Goal: Task Accomplishment & Management: Manage account settings

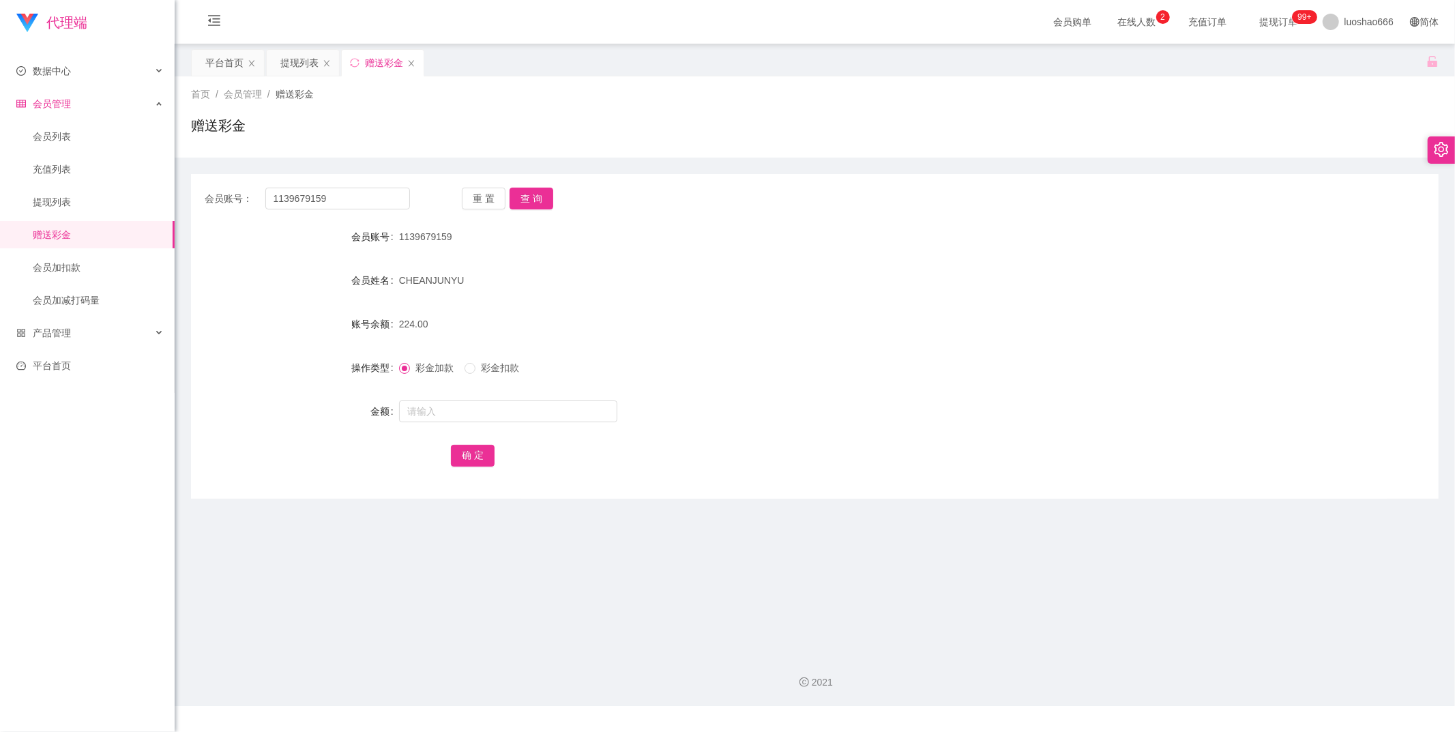
click at [56, 118] on li "会员管理 会员列表 充值列表 提现列表 赠送彩金 会员加扣款 会员加减打码量" at bounding box center [87, 203] width 174 height 227
click at [55, 127] on link "会员列表" at bounding box center [98, 136] width 131 height 27
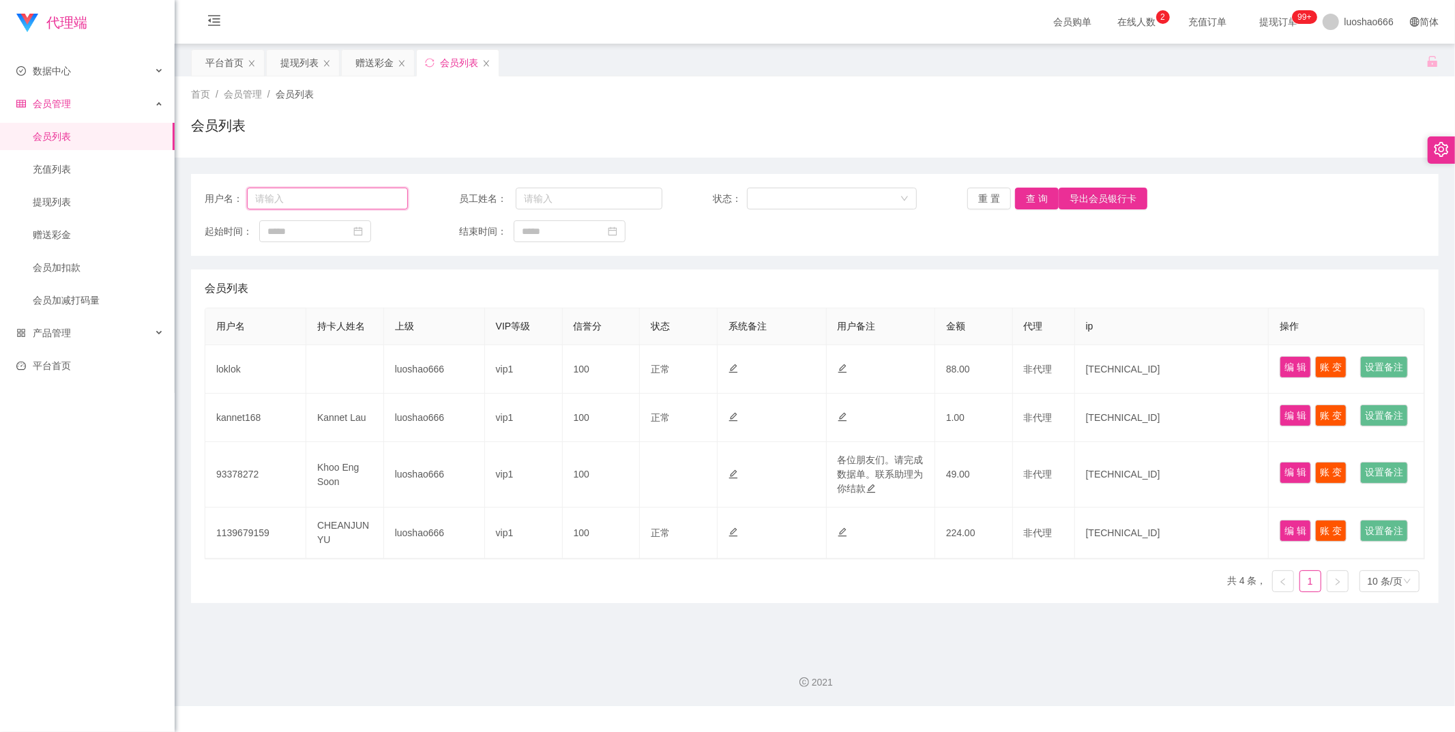
click at [321, 209] on input "text" at bounding box center [327, 199] width 161 height 22
click at [518, 199] on button "查 询" at bounding box center [1037, 199] width 44 height 22
drag, startPoint x: 98, startPoint y: 194, endPoint x: 251, endPoint y: 215, distance: 154.3
click at [98, 193] on link "提现列表" at bounding box center [98, 201] width 131 height 27
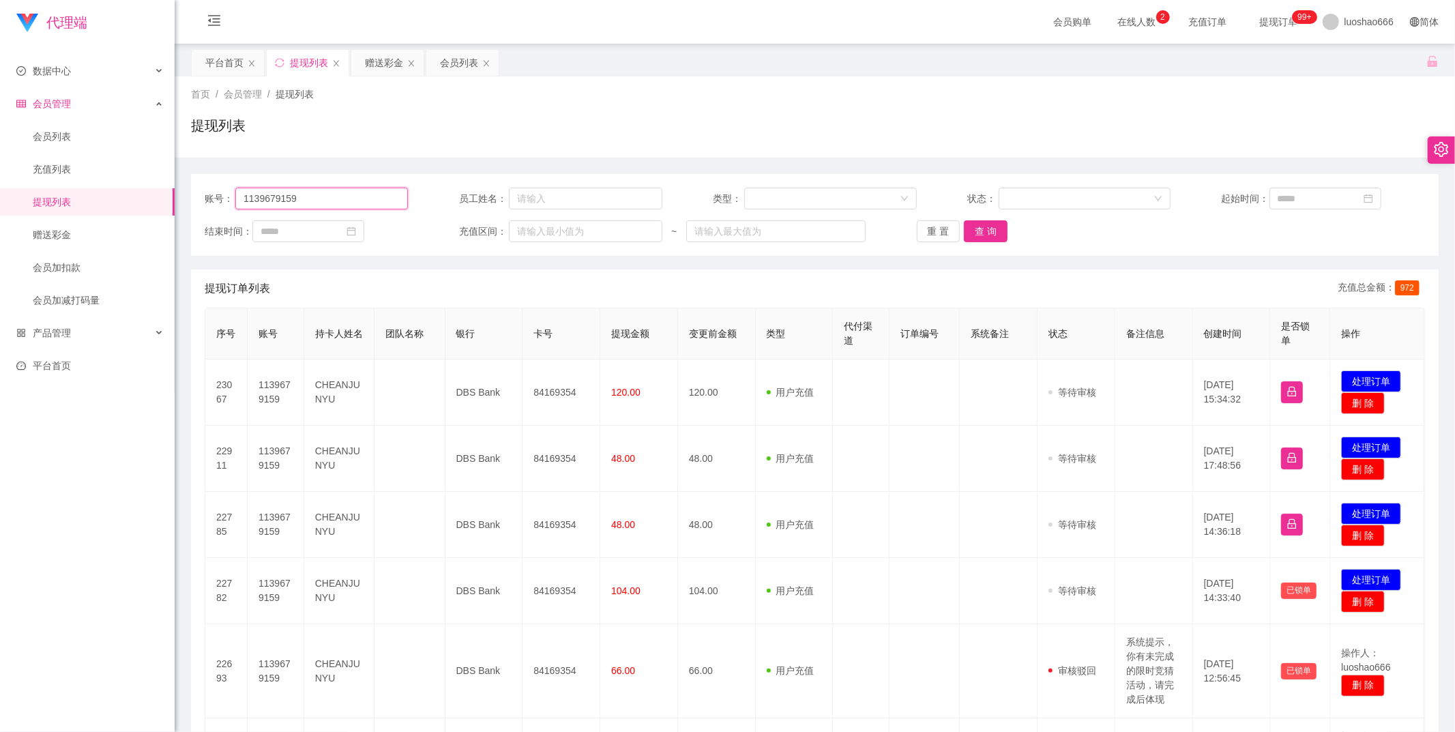
drag, startPoint x: 288, startPoint y: 201, endPoint x: 165, endPoint y: 201, distance: 122.8
click at [165, 201] on section "代理端 数据中心 会员管理 会员列表 充值列表 提现列表 赠送彩金 会员加扣款 会员加减打码量 产品管理 平台首页 保存配置 重置配置 整体风格设置 主题色 …" at bounding box center [727, 595] width 1455 height 1191
paste input "shinbi"
type input "shinbi"
click at [518, 236] on button "查 询" at bounding box center [986, 231] width 44 height 22
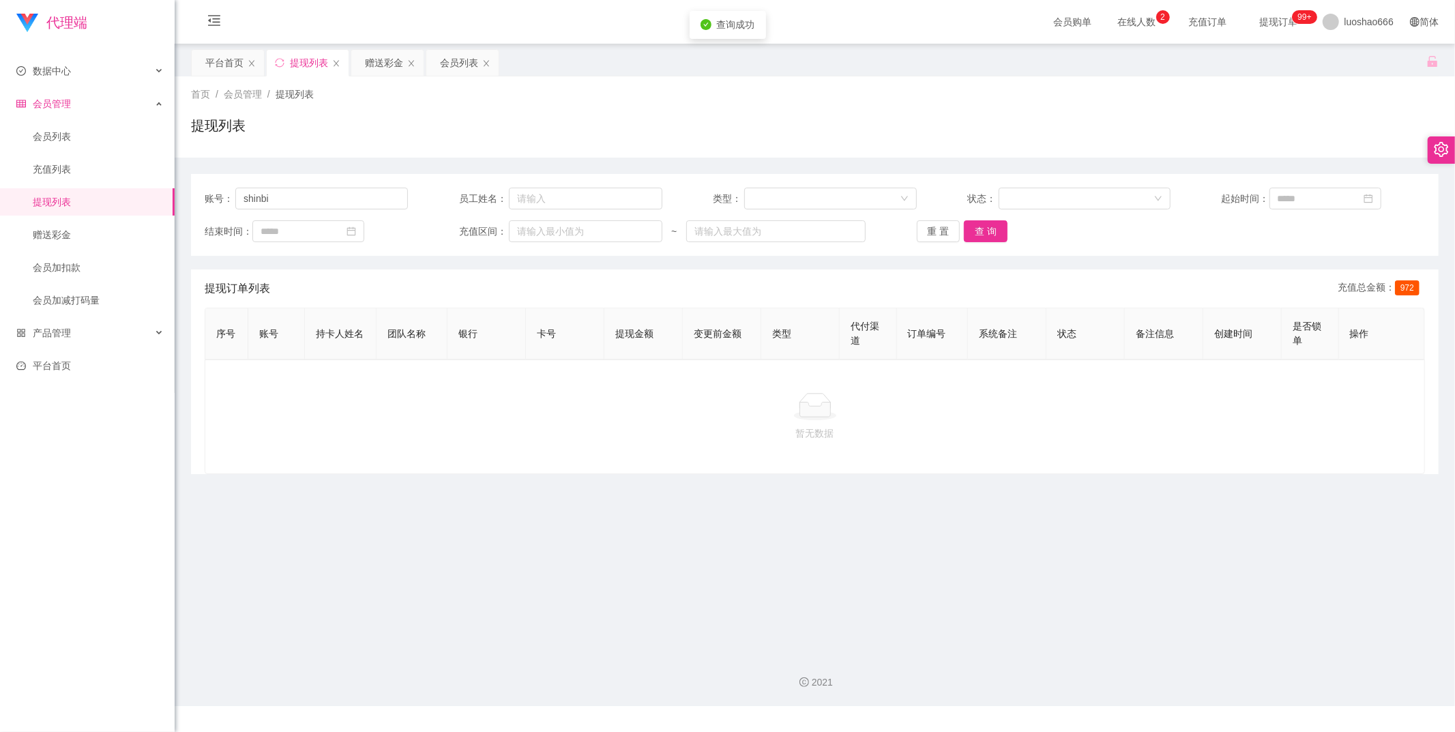
click at [86, 151] on ul "会员列表 充值列表 提现列表 赠送彩金 会员加扣款 会员加减打码量" at bounding box center [87, 218] width 174 height 197
click at [87, 149] on link "会员列表" at bounding box center [98, 136] width 131 height 27
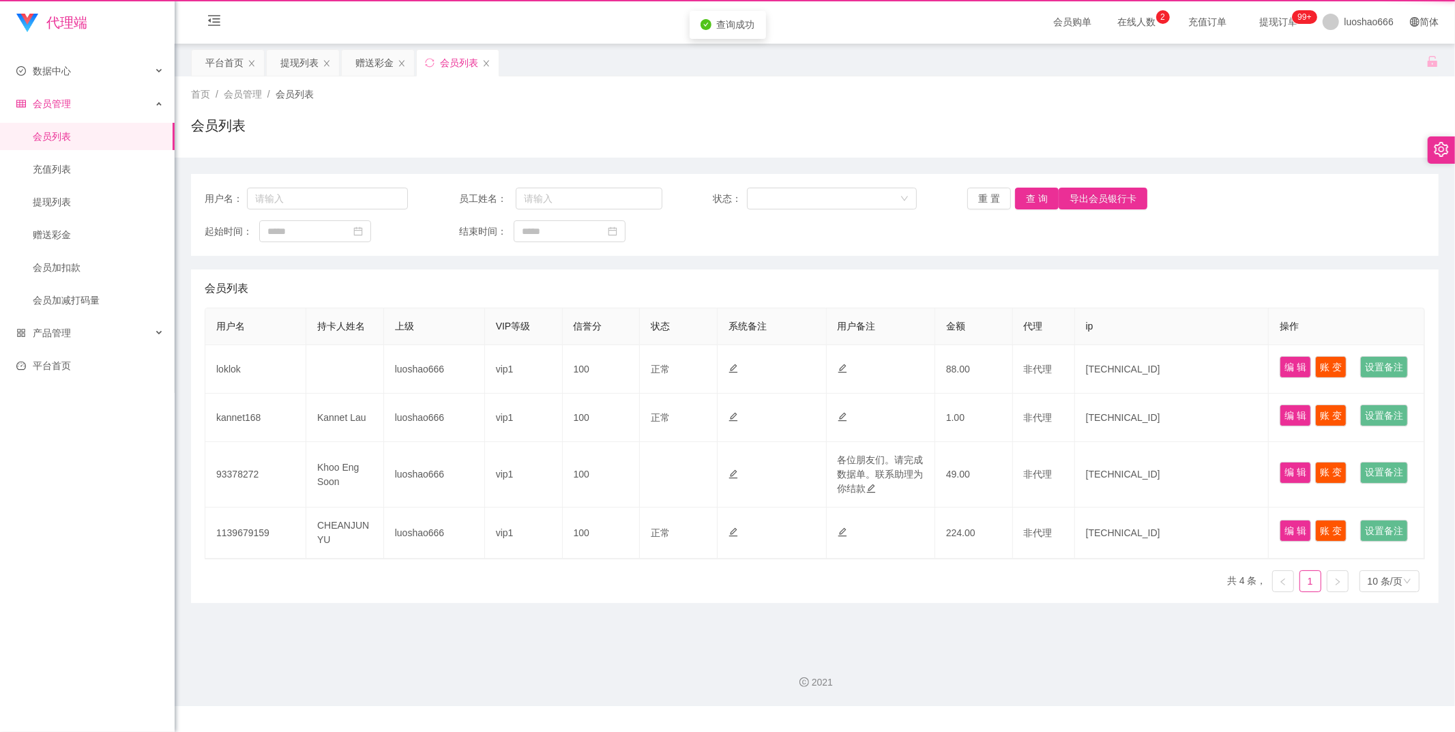
drag, startPoint x: 96, startPoint y: 140, endPoint x: 107, endPoint y: 143, distance: 11.4
click at [97, 139] on link "会员列表" at bounding box center [98, 136] width 131 height 27
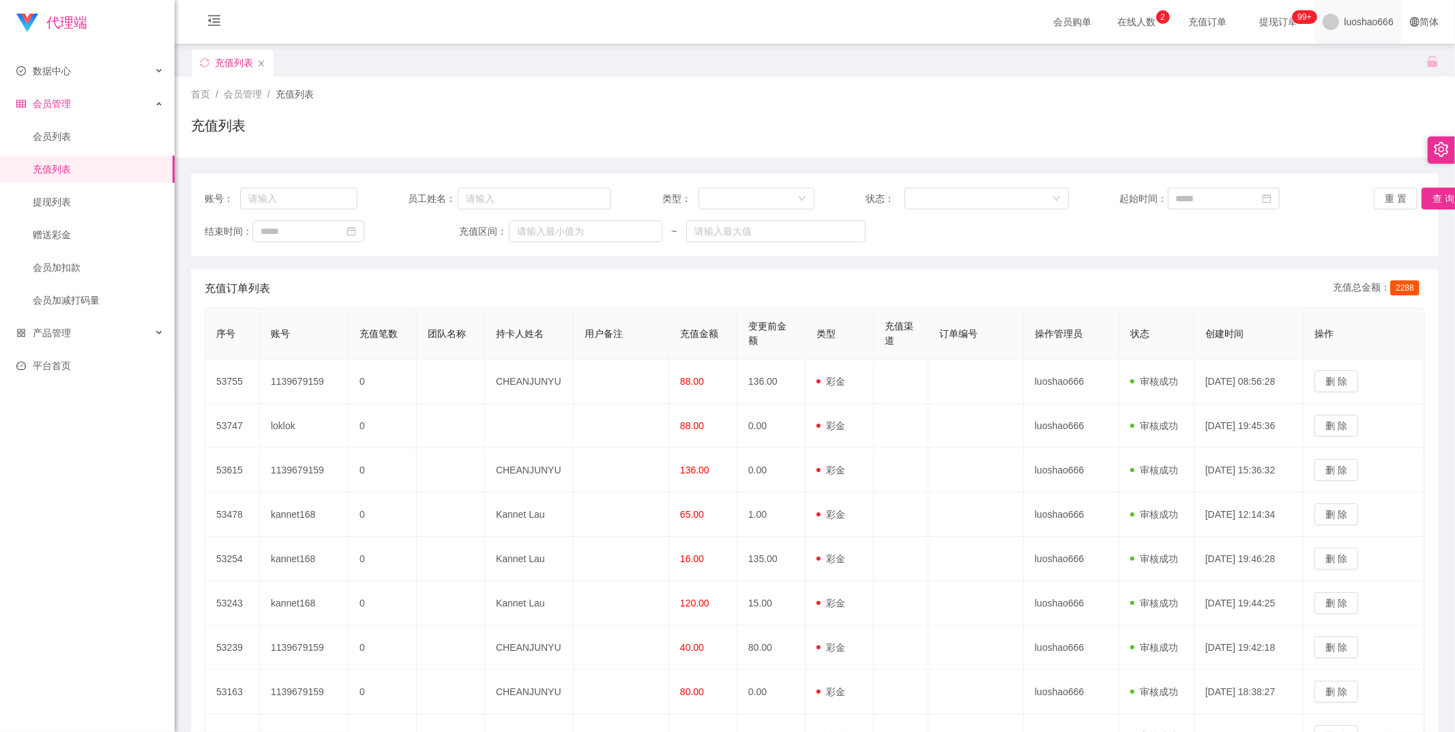
click at [1346, 33] on span "luoshao666" at bounding box center [1369, 22] width 49 height 44
click at [1367, 61] on li "退出登录" at bounding box center [1354, 59] width 102 height 22
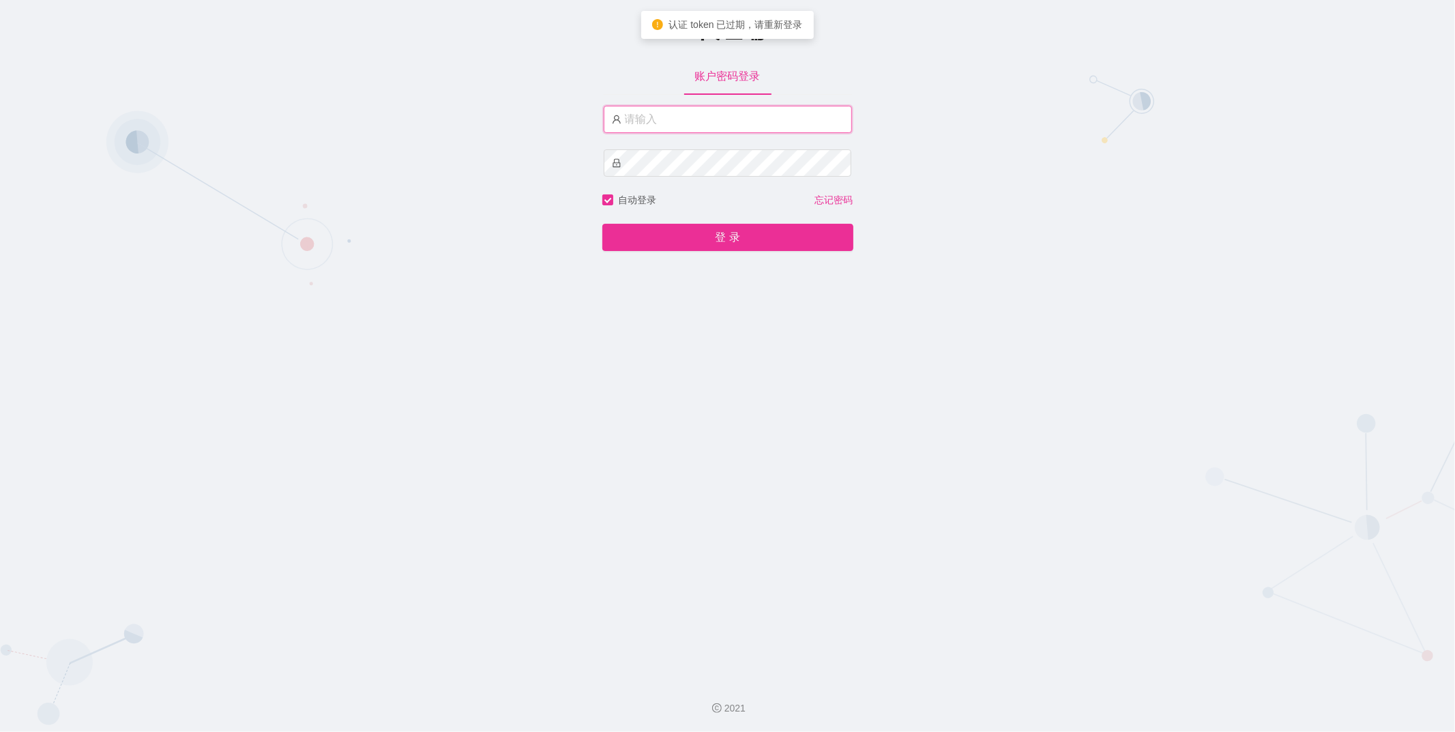
type input "luoshao666"
click at [769, 235] on button "登 录" at bounding box center [727, 237] width 251 height 27
